Goal: Transaction & Acquisition: Purchase product/service

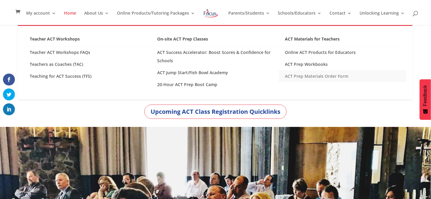
click at [312, 76] on link "ACT Prep Materials Order Form" at bounding box center [343, 76] width 128 height 12
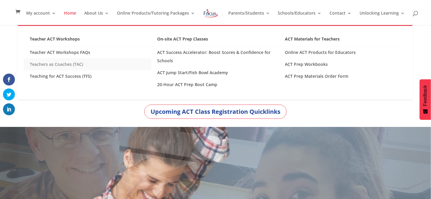
click at [62, 65] on link "Teachers as Coaches (TAC)" at bounding box center [88, 64] width 128 height 12
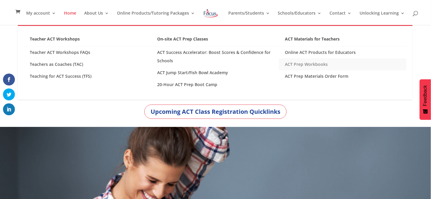
click at [311, 62] on link "ACT Prep Workbooks" at bounding box center [343, 64] width 128 height 12
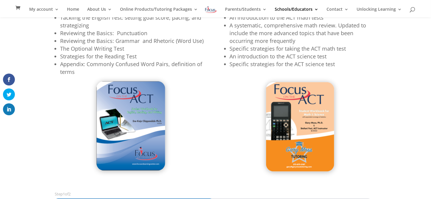
scroll to position [195, 0]
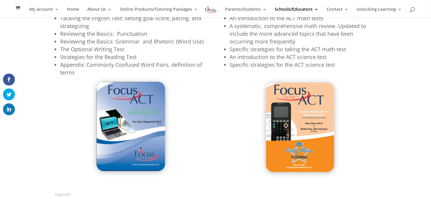
click at [117, 106] on img at bounding box center [130, 126] width 69 height 89
click at [144, 119] on img at bounding box center [130, 126] width 69 height 89
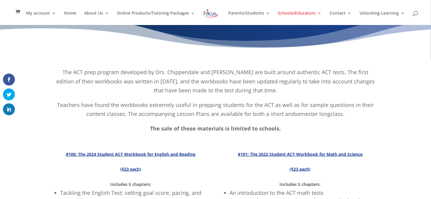
scroll to position [0, 0]
